Goal: Obtain resource: Obtain resource

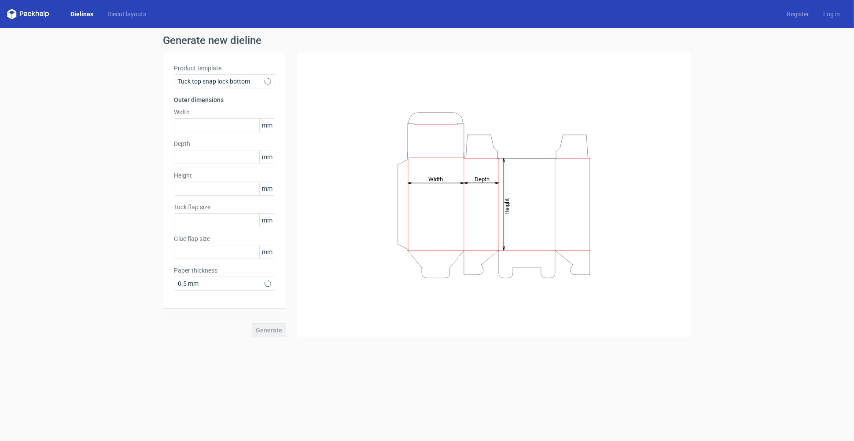
type input "15"
type input "10"
click at [81, 16] on link "Dielines" at bounding box center [81, 14] width 37 height 9
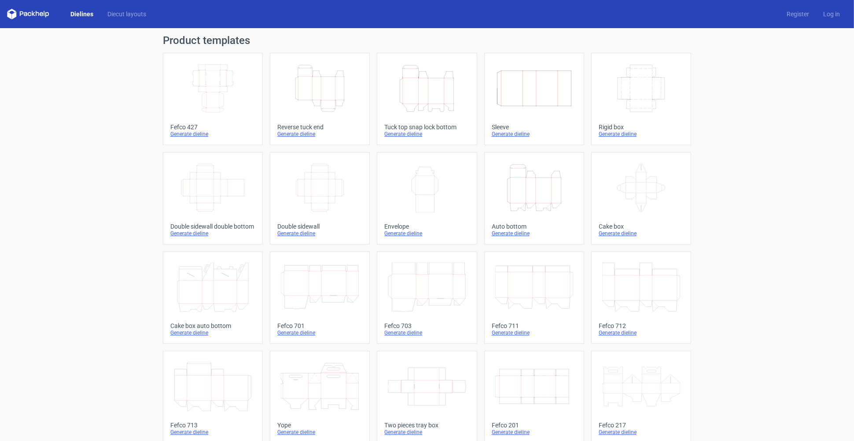
click at [412, 84] on icon "Height Depth Width" at bounding box center [427, 88] width 78 height 49
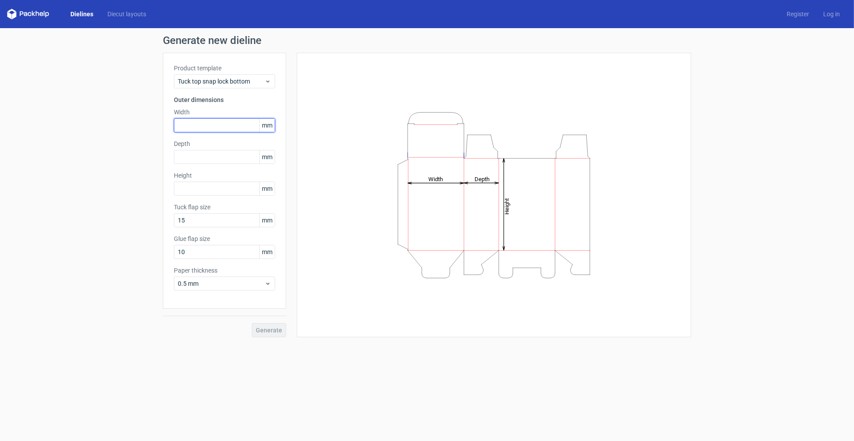
click at [224, 126] on input "text" at bounding box center [224, 125] width 101 height 14
type input "144"
type input "87"
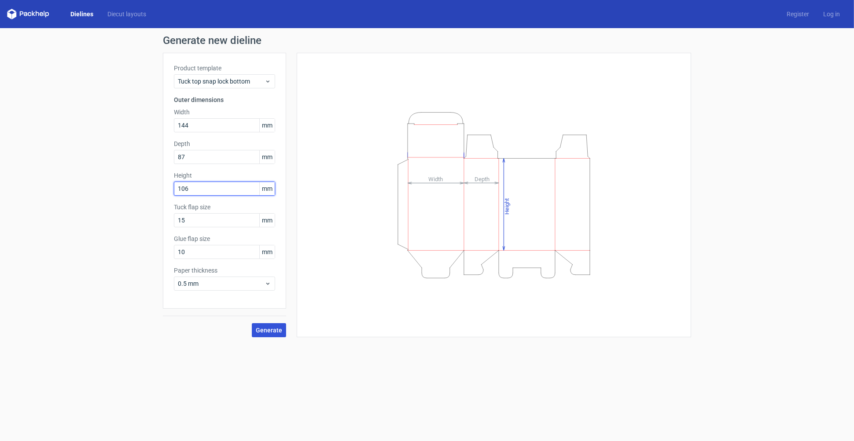
type input "106"
click at [275, 328] on span "Generate" at bounding box center [269, 330] width 26 height 6
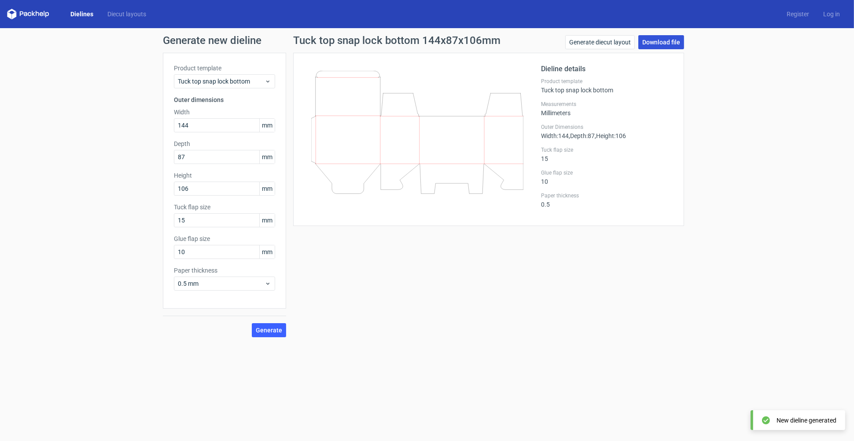
click at [673, 35] on link "Download file" at bounding box center [661, 42] width 46 height 14
drag, startPoint x: 192, startPoint y: 158, endPoint x: 162, endPoint y: 160, distance: 30.4
click at [162, 160] on div "Generate new dieline Product template Tuck top snap lock bottom Outer dimension…" at bounding box center [427, 186] width 854 height 316
click at [215, 127] on input "144" at bounding box center [224, 125] width 101 height 14
click at [163, 124] on div "Product template Tuck top snap lock bottom Outer dimensions Width 144 mm Depth …" at bounding box center [224, 181] width 123 height 256
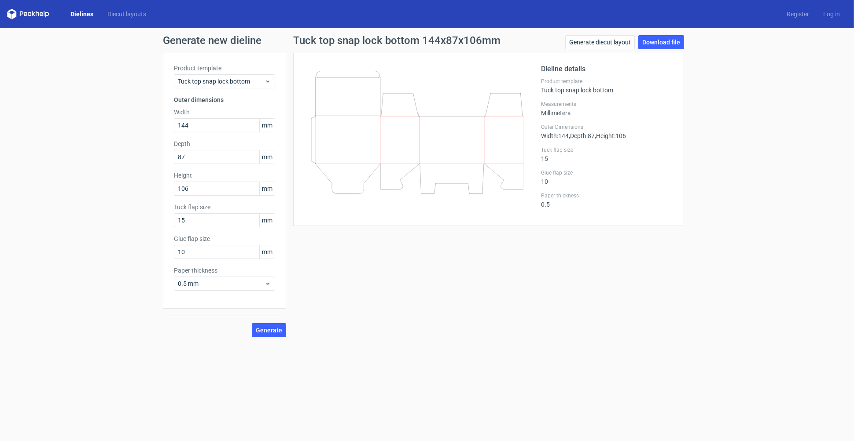
click at [146, 124] on div "Generate new dieline Product template Tuck top snap lock bottom Outer dimension…" at bounding box center [427, 186] width 854 height 316
